Goal: Find specific page/section: Find specific page/section

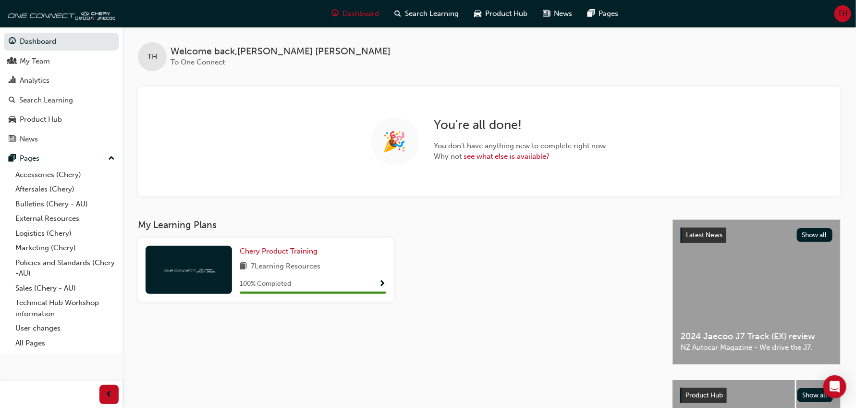
click at [428, 194] on div "🎉 You're all done! You don't have anything new to complete right now. Why not s…" at bounding box center [489, 142] width 703 height 110
click at [39, 63] on div "My Team" at bounding box center [35, 61] width 30 height 11
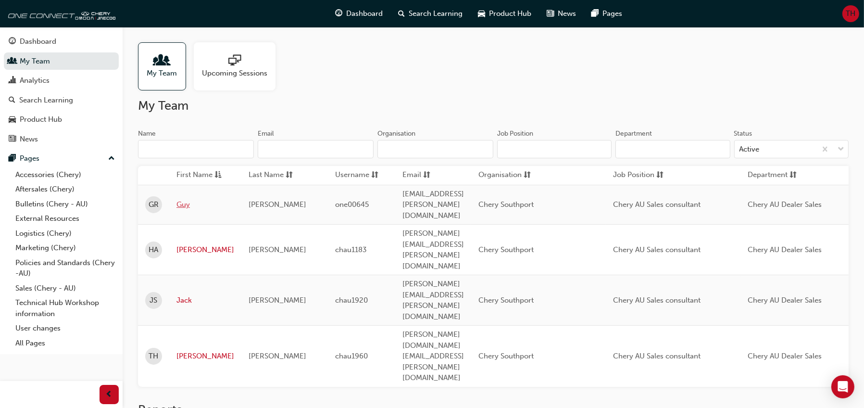
click at [183, 199] on link "Guy" at bounding box center [205, 204] width 58 height 11
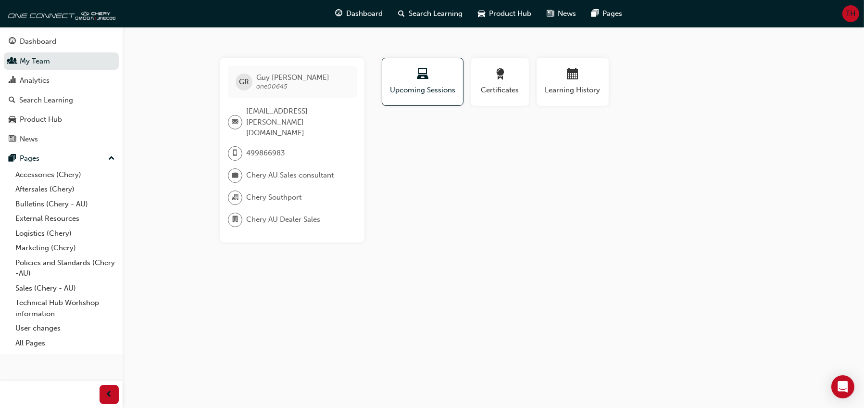
click at [450, 159] on div "Profile Upcoming Sessions Certificates Learning History GR [PERSON_NAME] one006…" at bounding box center [573, 150] width 386 height 185
click at [554, 91] on span "Learning History" at bounding box center [573, 90] width 58 height 11
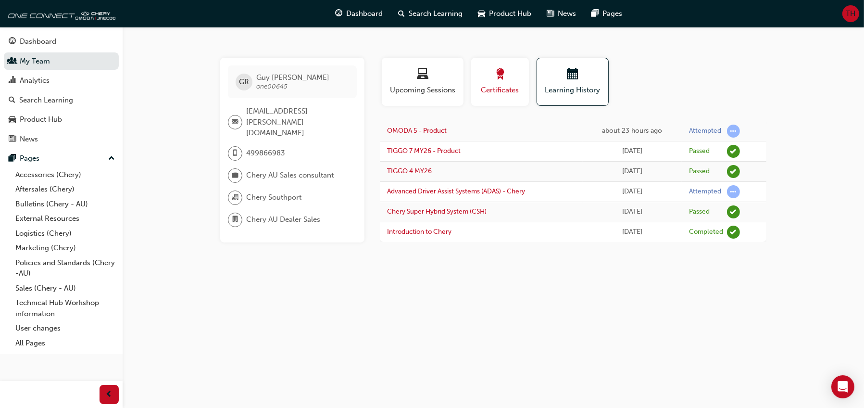
click at [491, 85] on span "Certificates" at bounding box center [499, 90] width 43 height 11
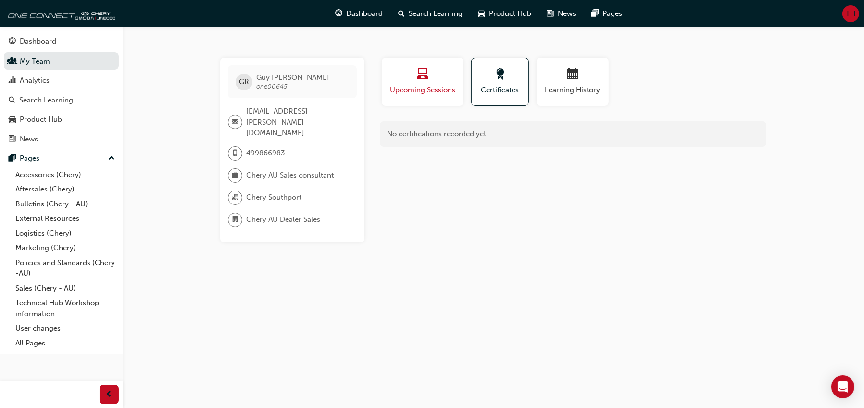
click at [431, 76] on div "button" at bounding box center [422, 75] width 67 height 15
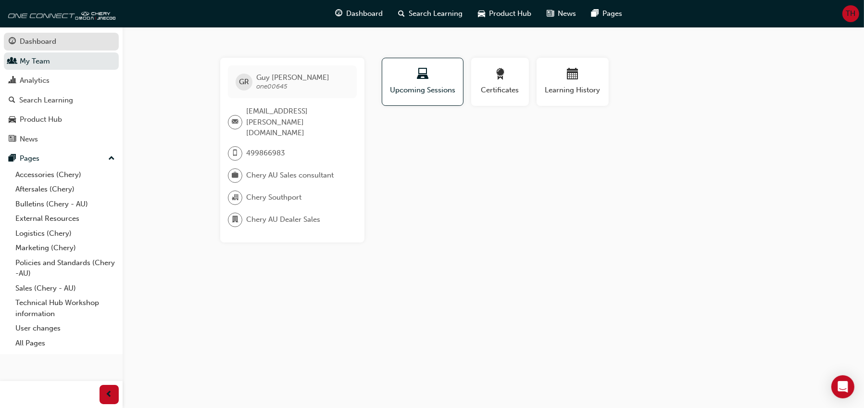
click at [46, 46] on div "Dashboard" at bounding box center [38, 41] width 37 height 11
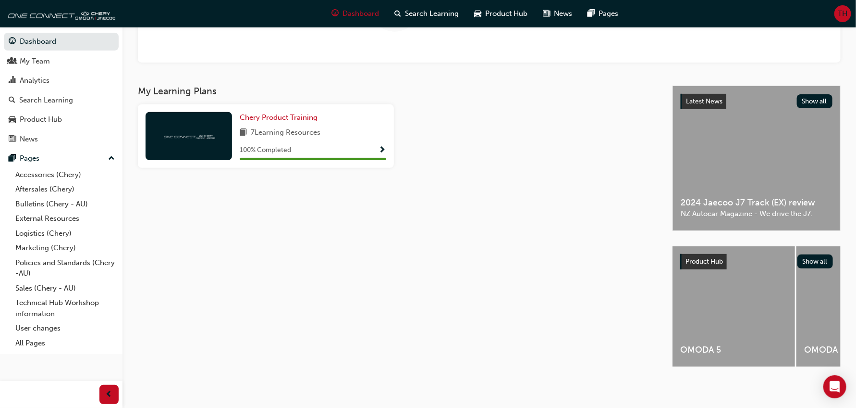
click at [455, 293] on div "My Learning Plans Chery Product Training 7 Learning Resources 100 % Completed" at bounding box center [405, 235] width 535 height 298
click at [434, 205] on div "My Learning Plans Chery Product Training 7 Learning Resources 100 % Completed" at bounding box center [405, 235] width 535 height 298
drag, startPoint x: 335, startPoint y: 251, endPoint x: 342, endPoint y: 260, distance: 11.1
click at [337, 251] on div "My Learning Plans Chery Product Training 7 Learning Resources 100 % Completed" at bounding box center [405, 235] width 535 height 298
click at [50, 236] on link "Logistics (Chery)" at bounding box center [65, 233] width 107 height 15
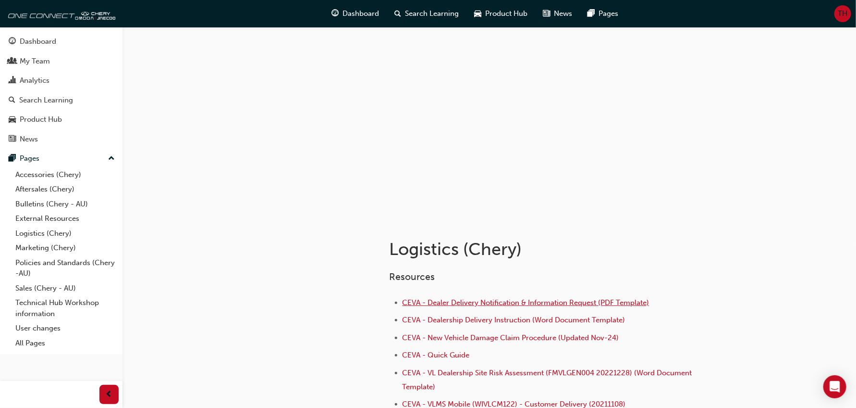
click at [447, 304] on span "CEVA - Dealer Delivery Notification & Information Request (PDF Template)" at bounding box center [526, 302] width 247 height 9
